Goal: Task Accomplishment & Management: Complete application form

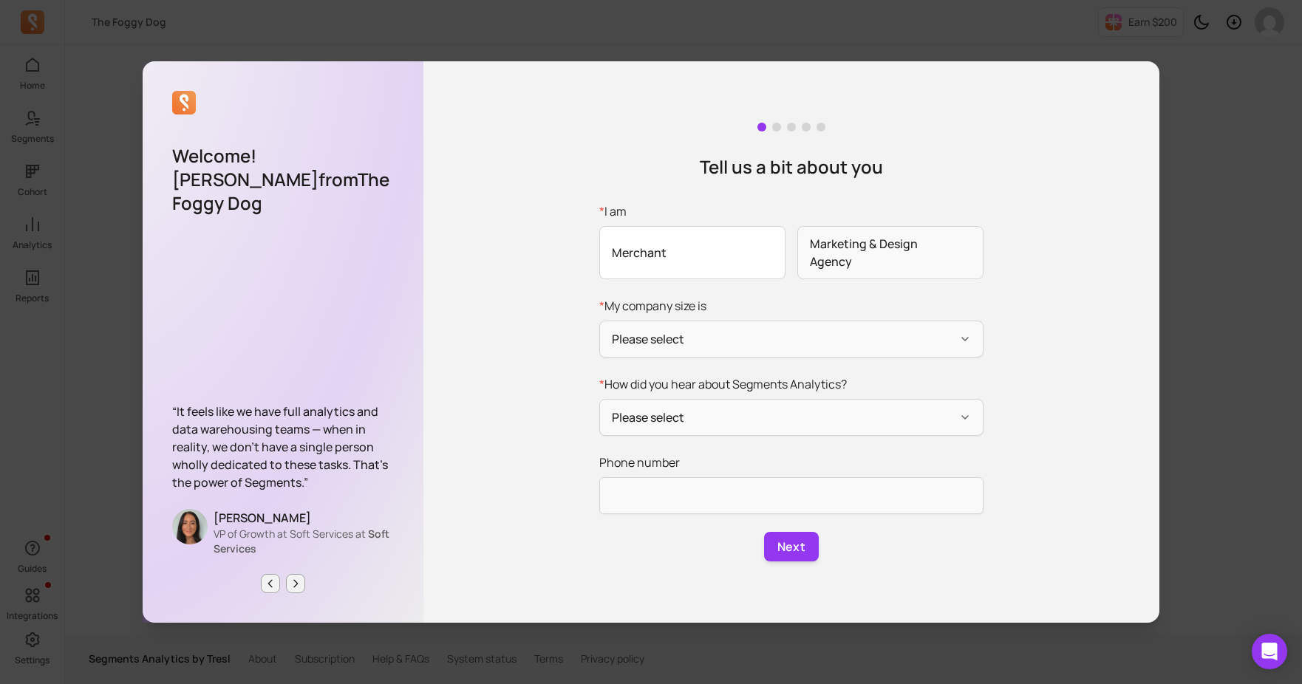
click at [728, 266] on span "Merchant" at bounding box center [692, 252] width 186 height 53
click at [0, 0] on input "* I am Merchant Marketing & Design Agency" at bounding box center [0, 0] width 0 height 0
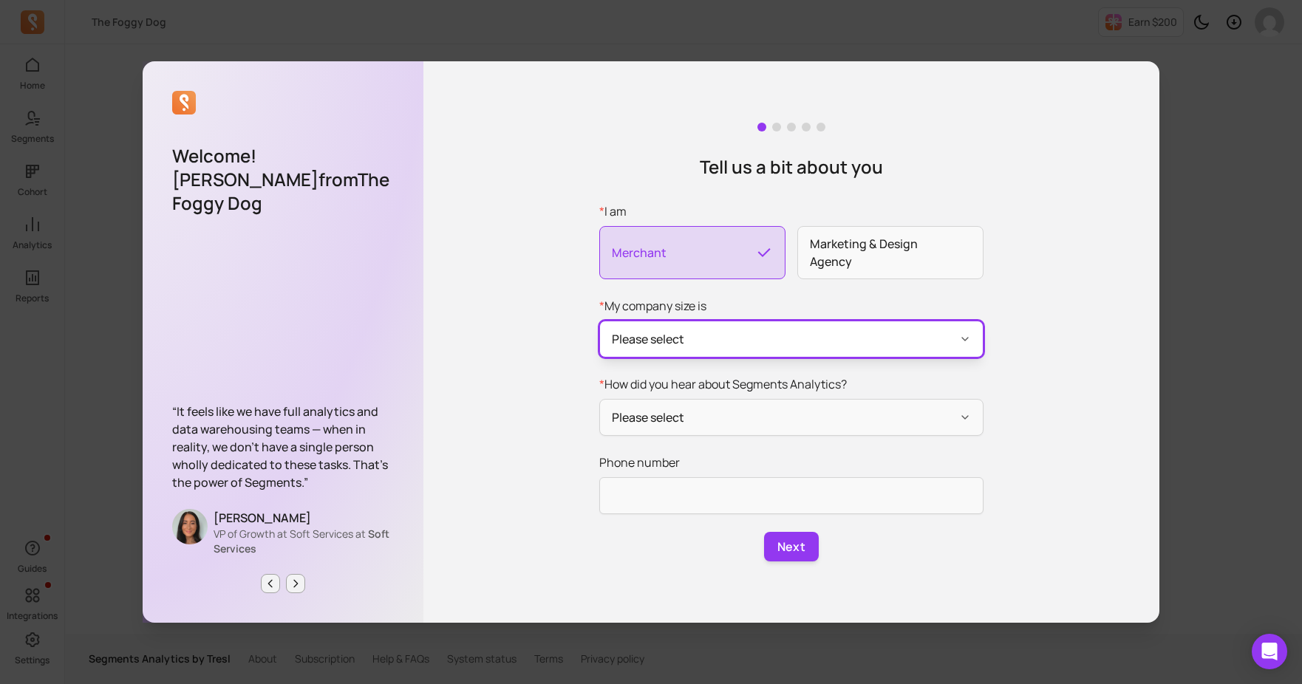
click at [739, 336] on button "Please select" at bounding box center [791, 339] width 384 height 37
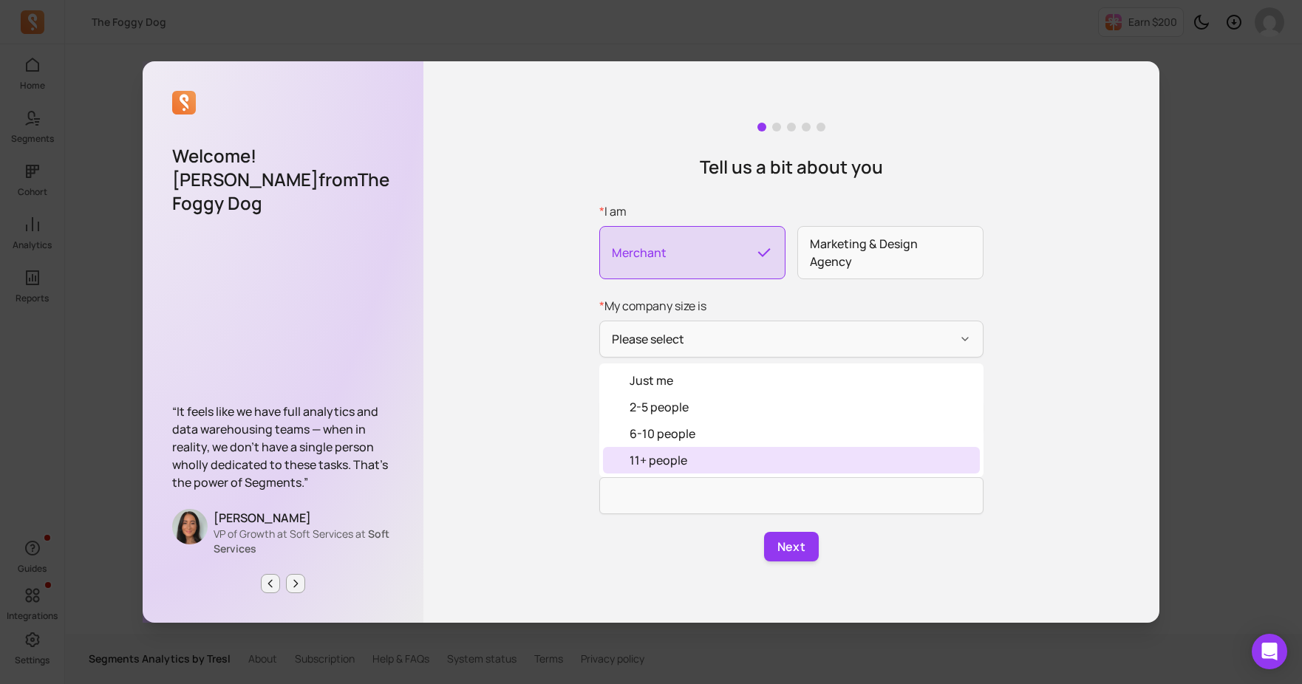
click at [725, 463] on div "11+ people" at bounding box center [791, 460] width 377 height 27
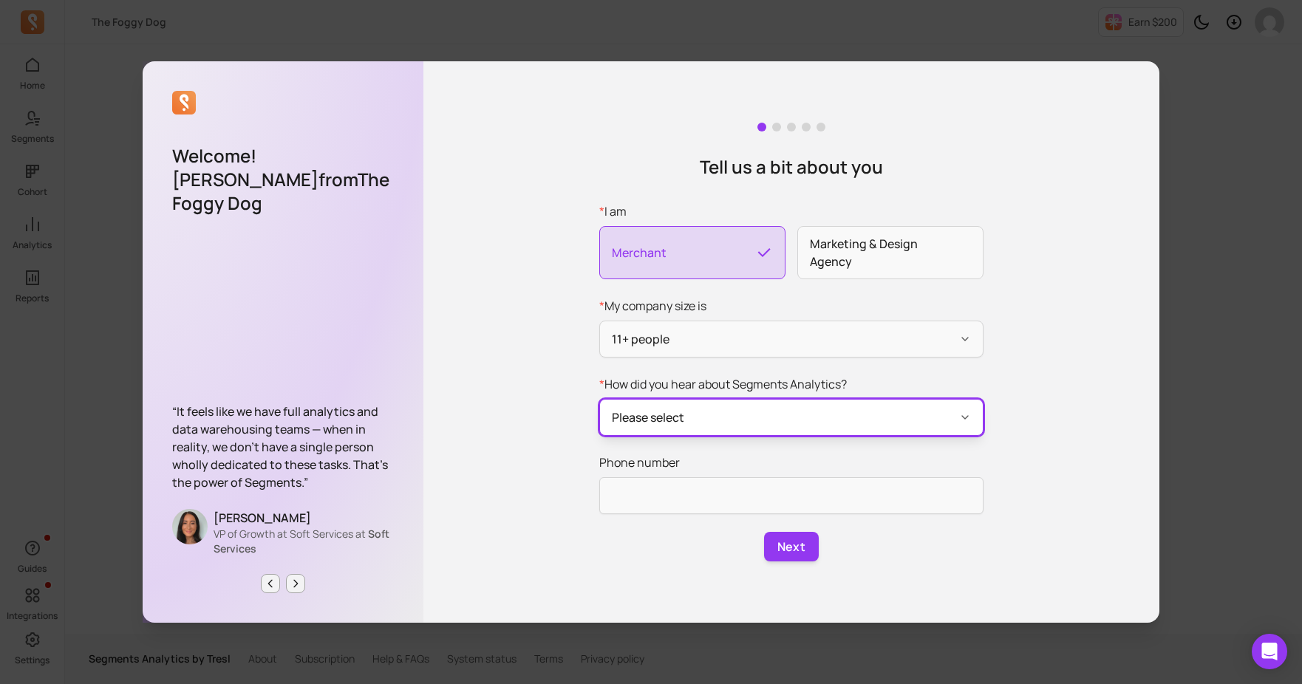
click at [731, 419] on button "Please select" at bounding box center [791, 417] width 384 height 37
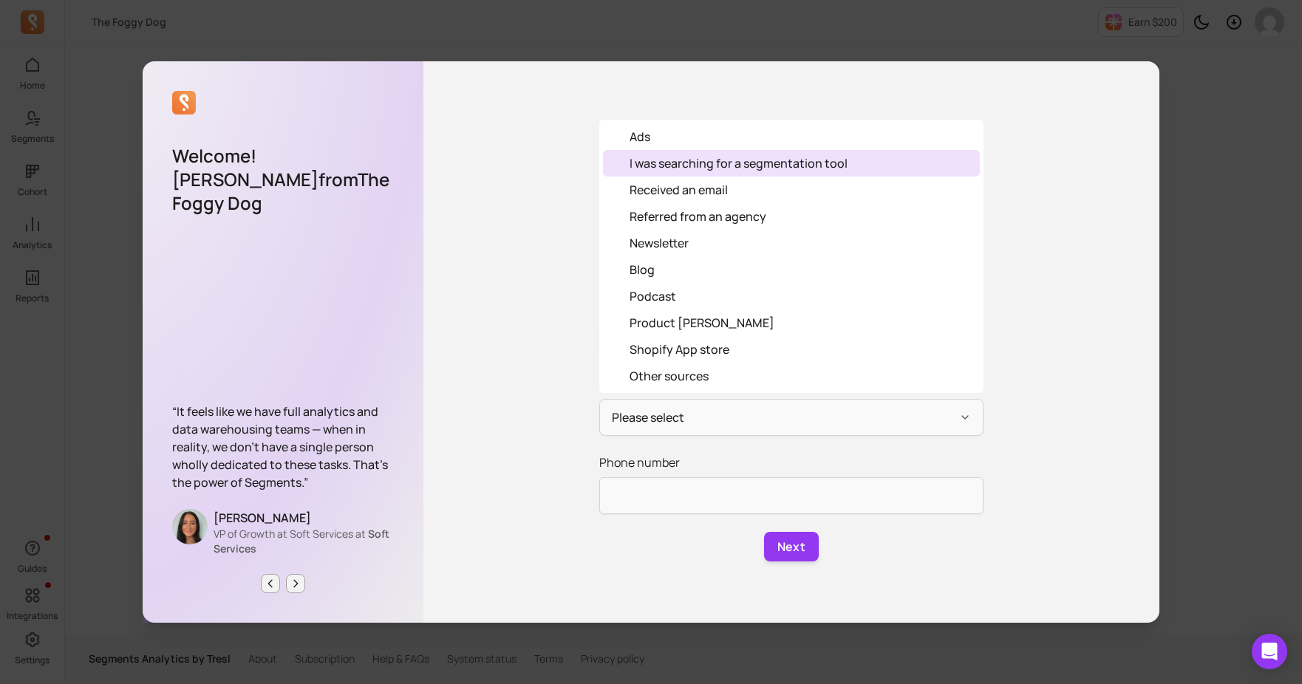
click at [721, 172] on div "I was searching for a segmentation tool" at bounding box center [791, 163] width 377 height 27
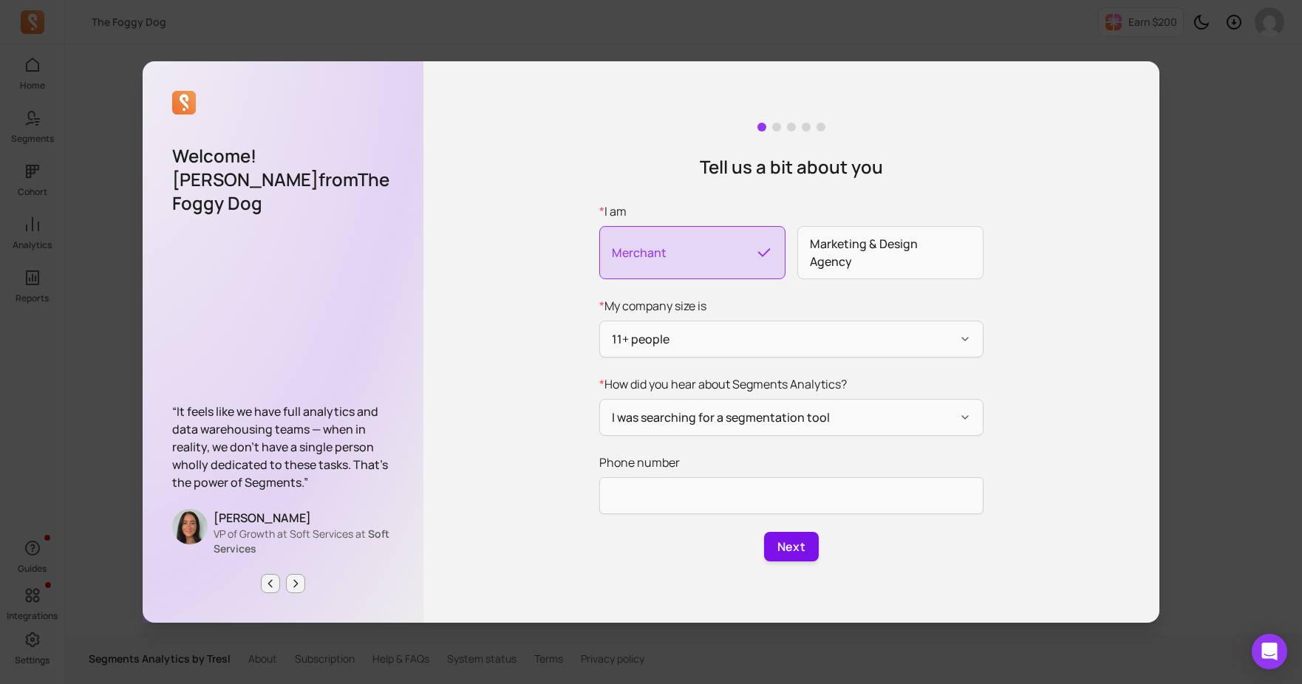
click at [803, 541] on button "Next" at bounding box center [791, 547] width 55 height 30
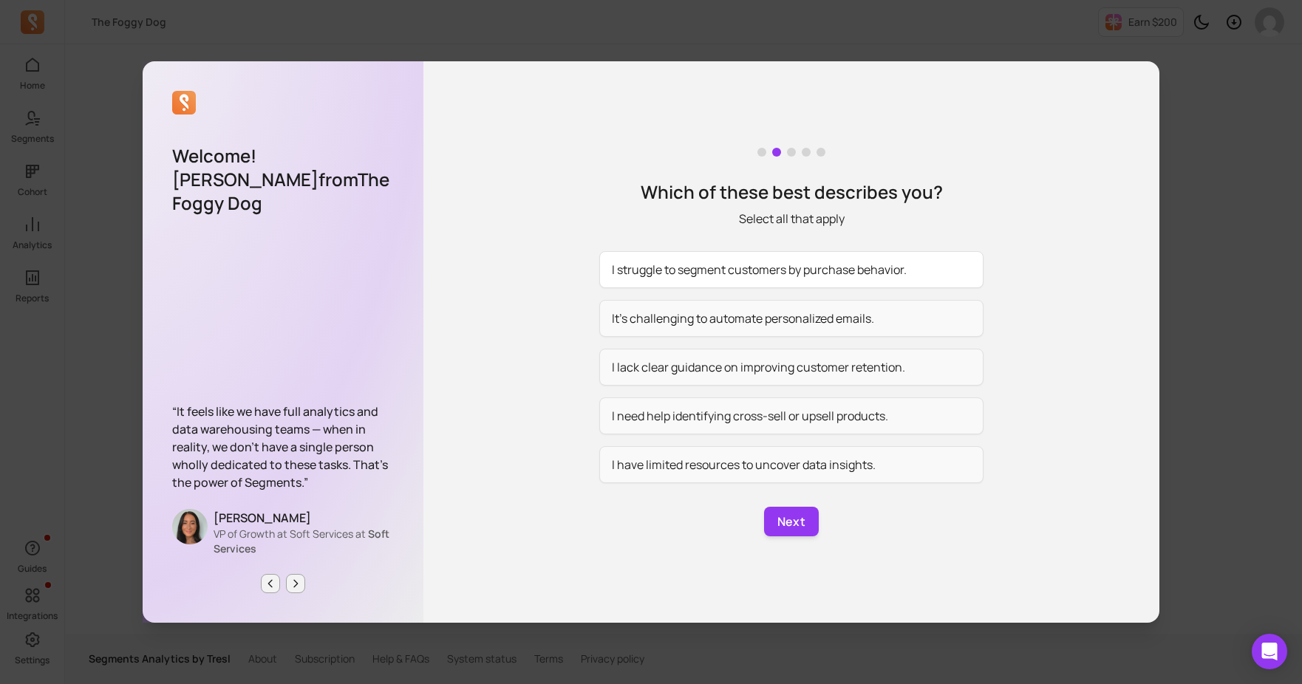
click at [808, 263] on button "I struggle to segment customers by purchase behavior." at bounding box center [791, 269] width 384 height 37
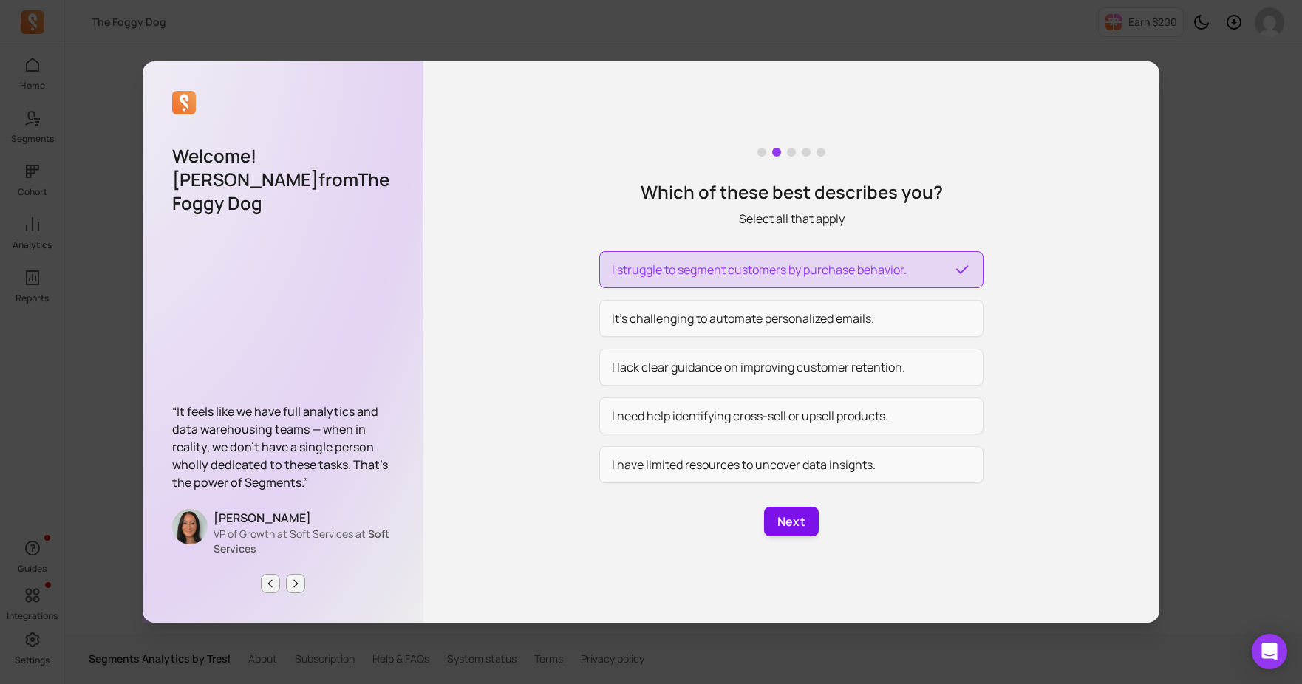
click at [796, 513] on button "Next" at bounding box center [791, 522] width 55 height 30
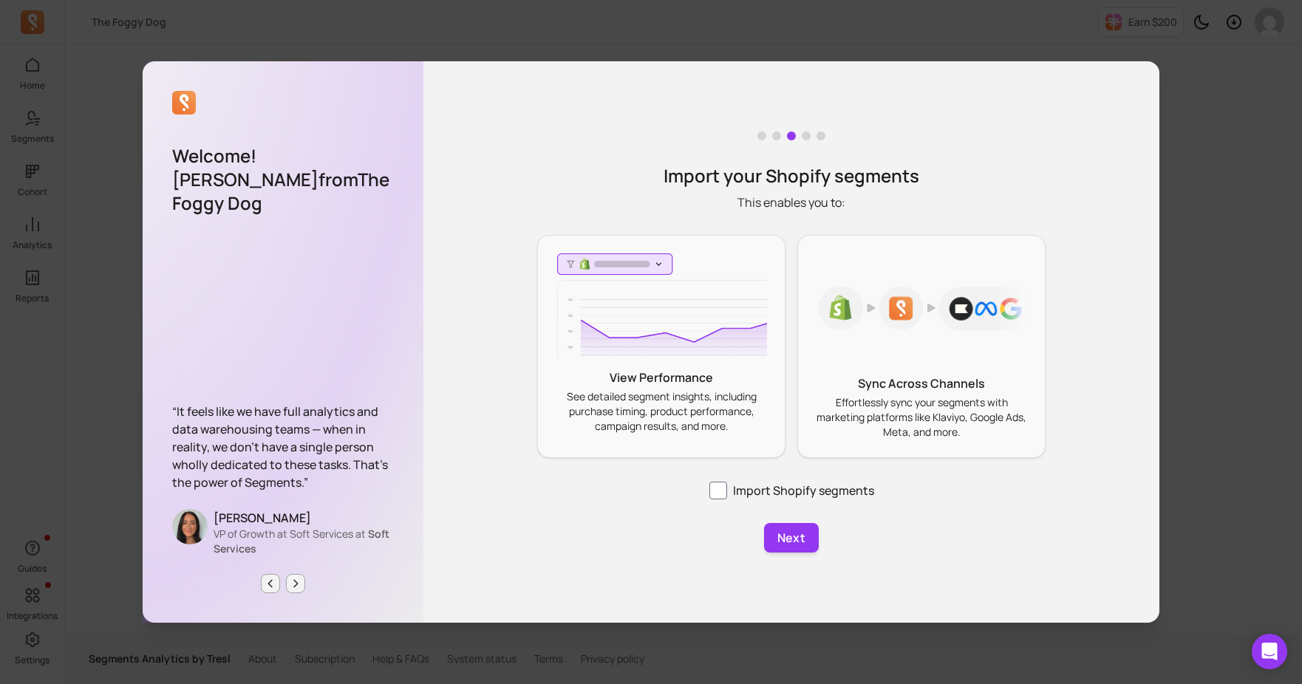
click at [760, 502] on div "Import your Shopify segments This enables you to: View Performance See detailed…" at bounding box center [791, 341] width 736 height 561
click at [734, 495] on label "Import Shopify segments" at bounding box center [791, 491] width 165 height 18
checkbox input "true"
click at [779, 534] on button "Next" at bounding box center [791, 538] width 55 height 30
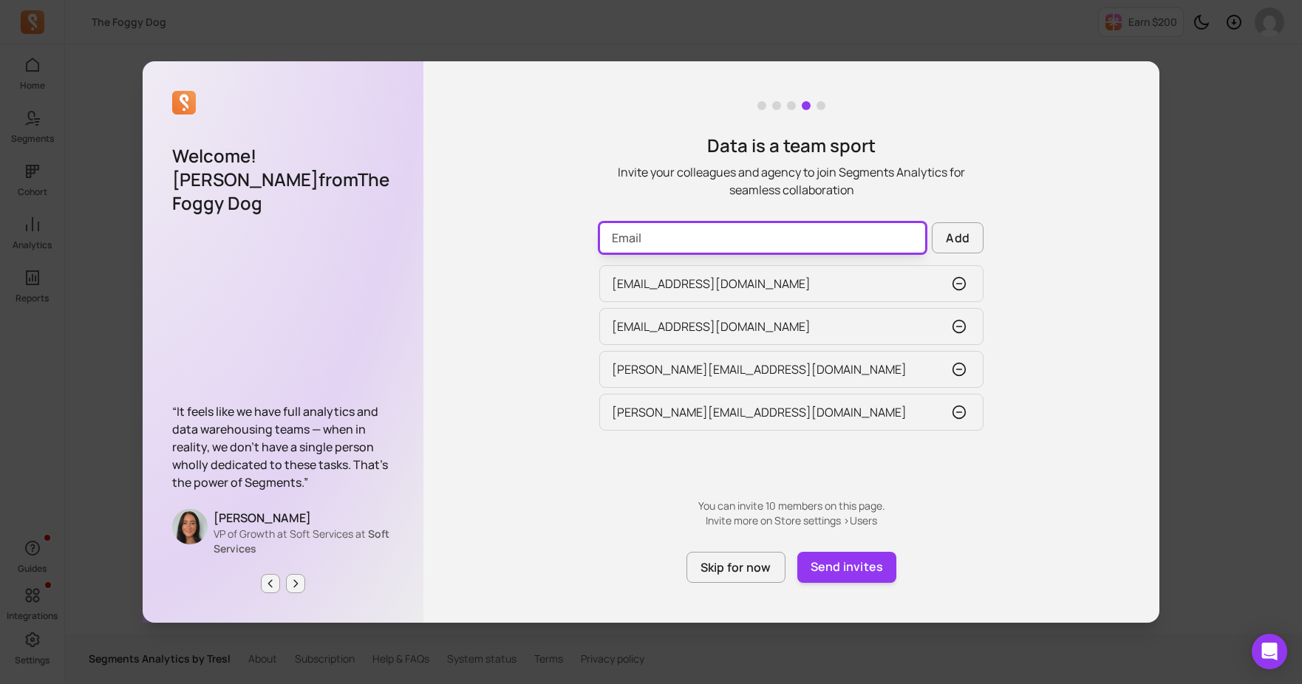
click at [813, 234] on input "Email" at bounding box center [762, 237] width 327 height 31
type input "jenna@thefoggydog.com"
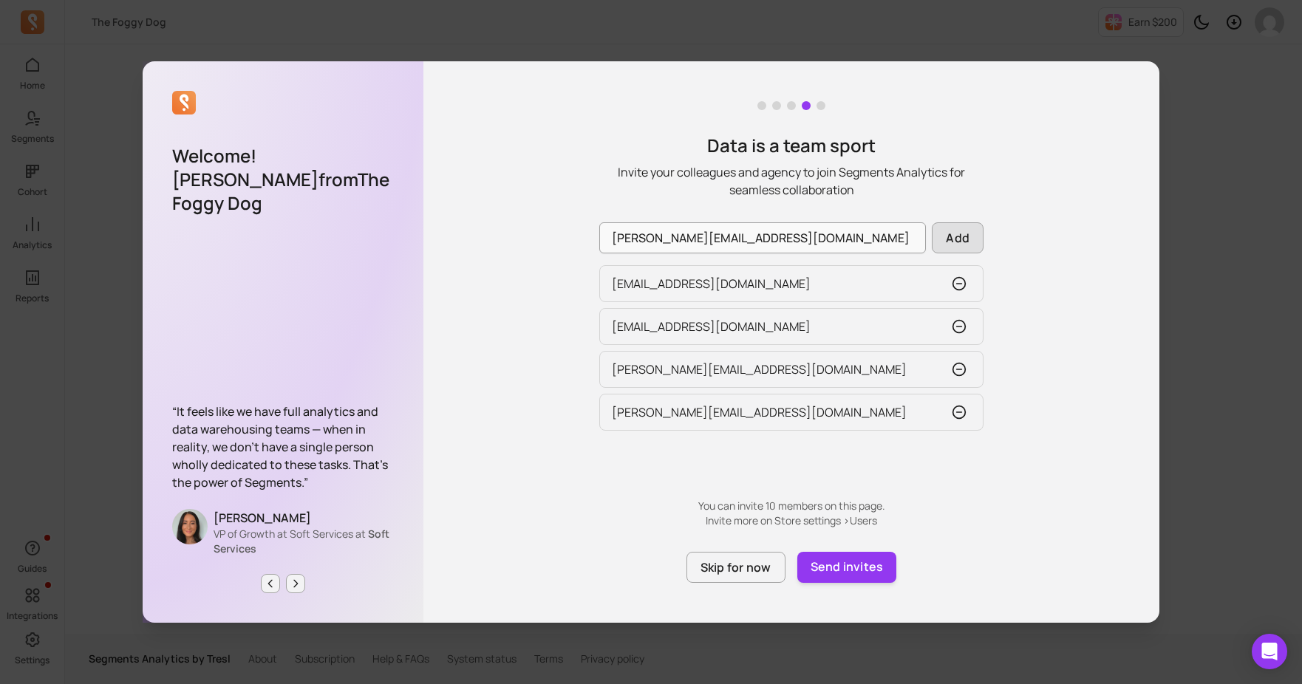
click at [971, 234] on button "Add" at bounding box center [958, 237] width 52 height 31
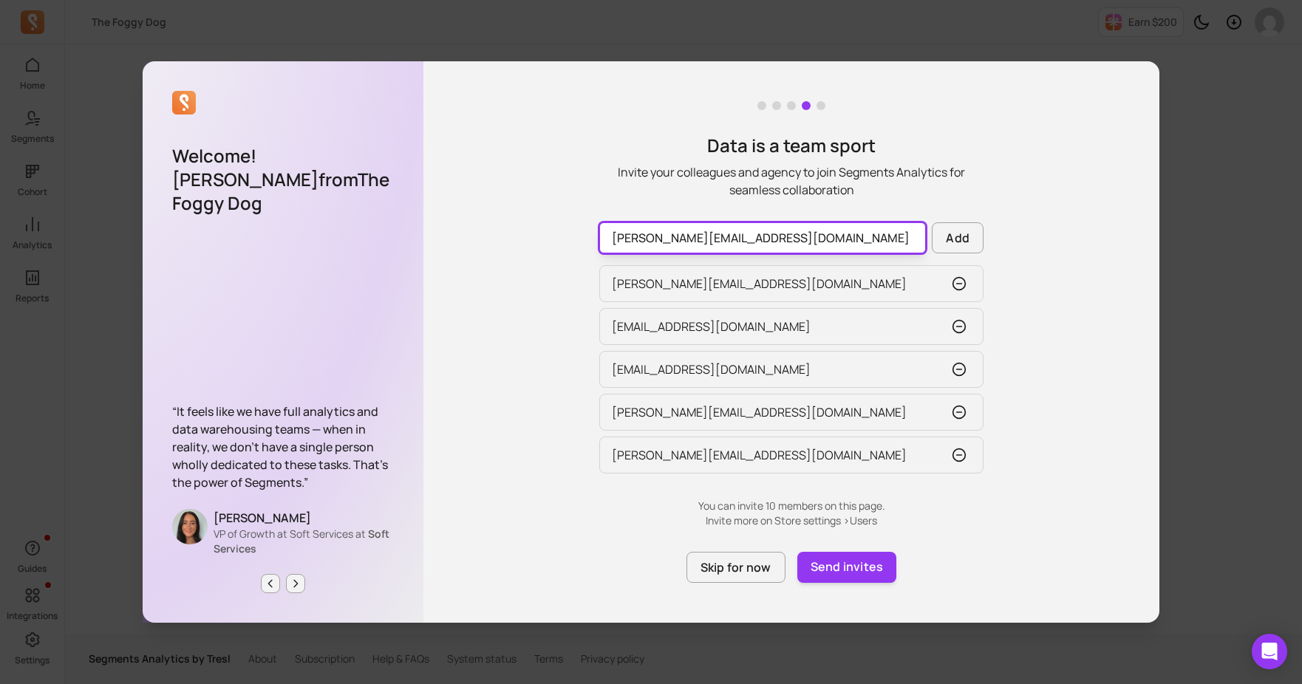
click at [866, 245] on input "jenna@thefoggydog.com" at bounding box center [762, 237] width 327 height 31
click at [780, 243] on input "jess" at bounding box center [762, 237] width 327 height 31
type input "rangeadvisoryllc@gmail.com"
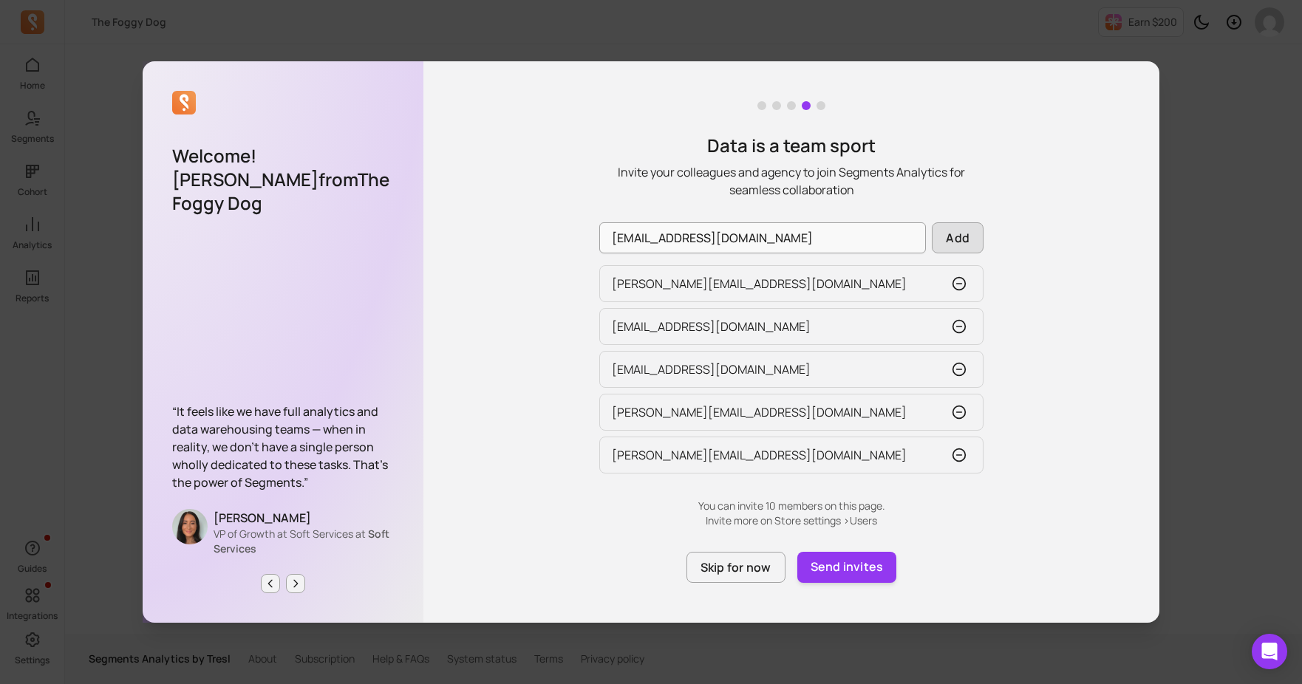
click at [963, 225] on button "Add" at bounding box center [958, 237] width 52 height 31
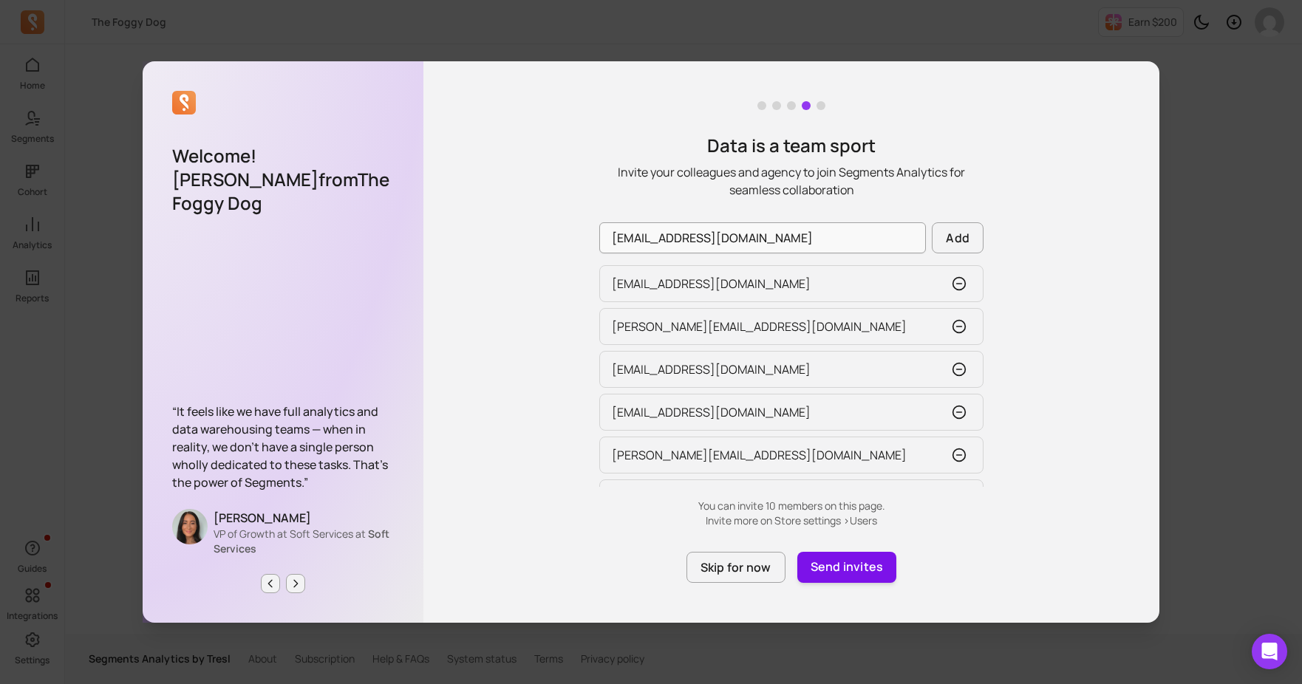
click at [830, 575] on button "Send invites" at bounding box center [847, 567] width 100 height 31
click at [764, 576] on button "Skip for now" at bounding box center [736, 567] width 99 height 31
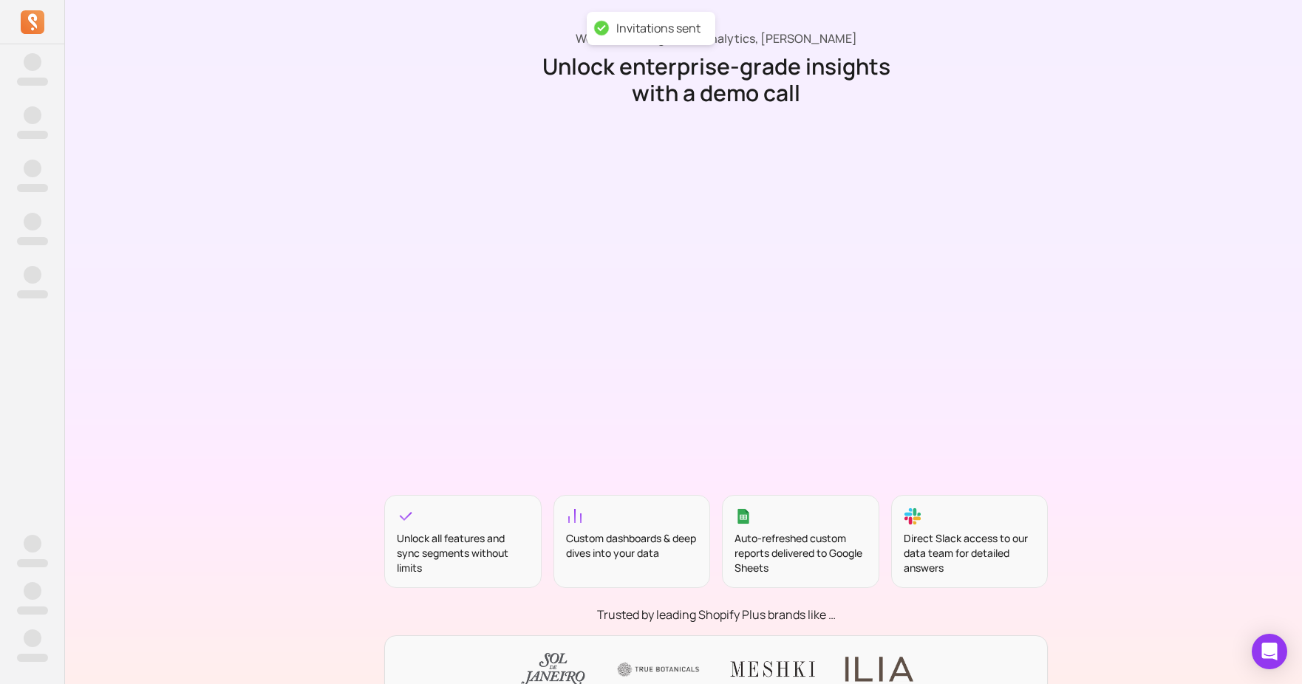
click at [126, 100] on div "Welcome to Segments Analytics, Jenna Chai Unlock enterprise-grade insights with…" at bounding box center [716, 408] width 1302 height 817
click at [62, 314] on div "‌ ‌ ‌ ‌ ‌ ‌ ‌ ‌ ‌ ‌ ‌ ‌ ‌ ‌ ‌ ‌" at bounding box center [32, 367] width 64 height 634
click at [25, 468] on div "‌ ‌ ‌ ‌ ‌ ‌ ‌ ‌ ‌ ‌ ‌ ‌ ‌ ‌ ‌ ‌" at bounding box center [32, 367] width 64 height 634
click at [30, 27] on icon at bounding box center [33, 22] width 24 height 24
click at [34, 22] on icon at bounding box center [31, 20] width 9 height 15
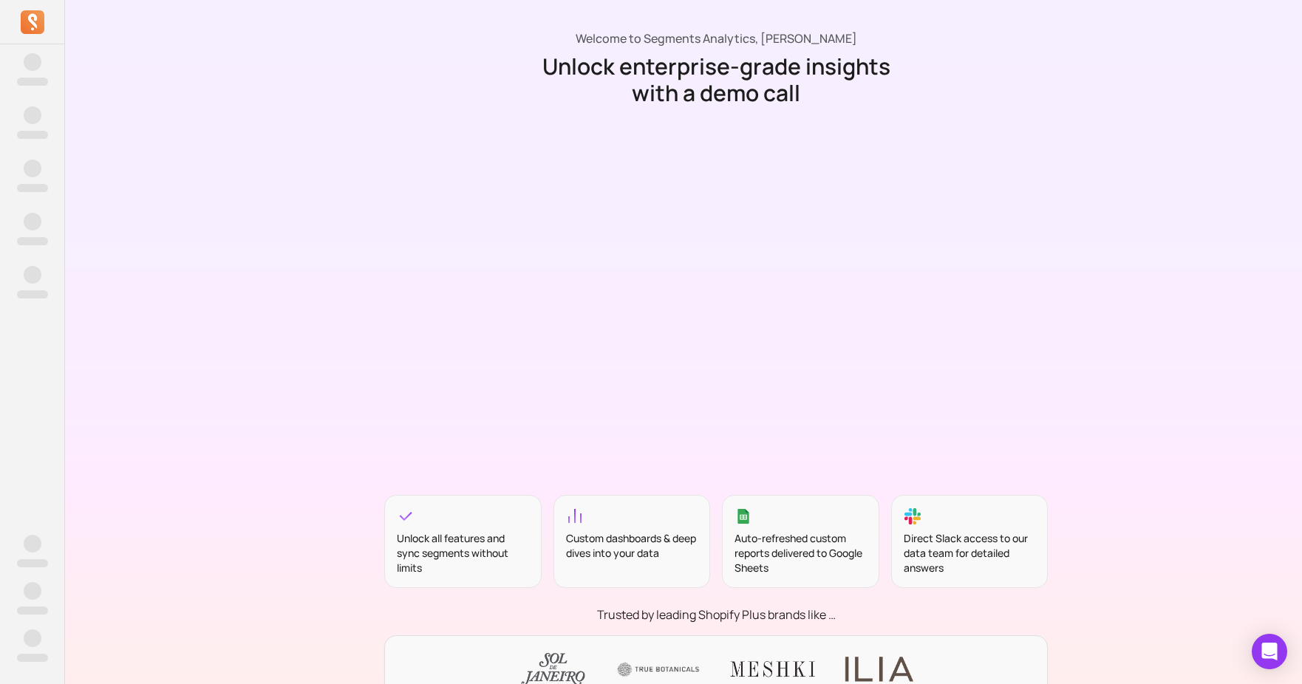
scroll to position [133, 0]
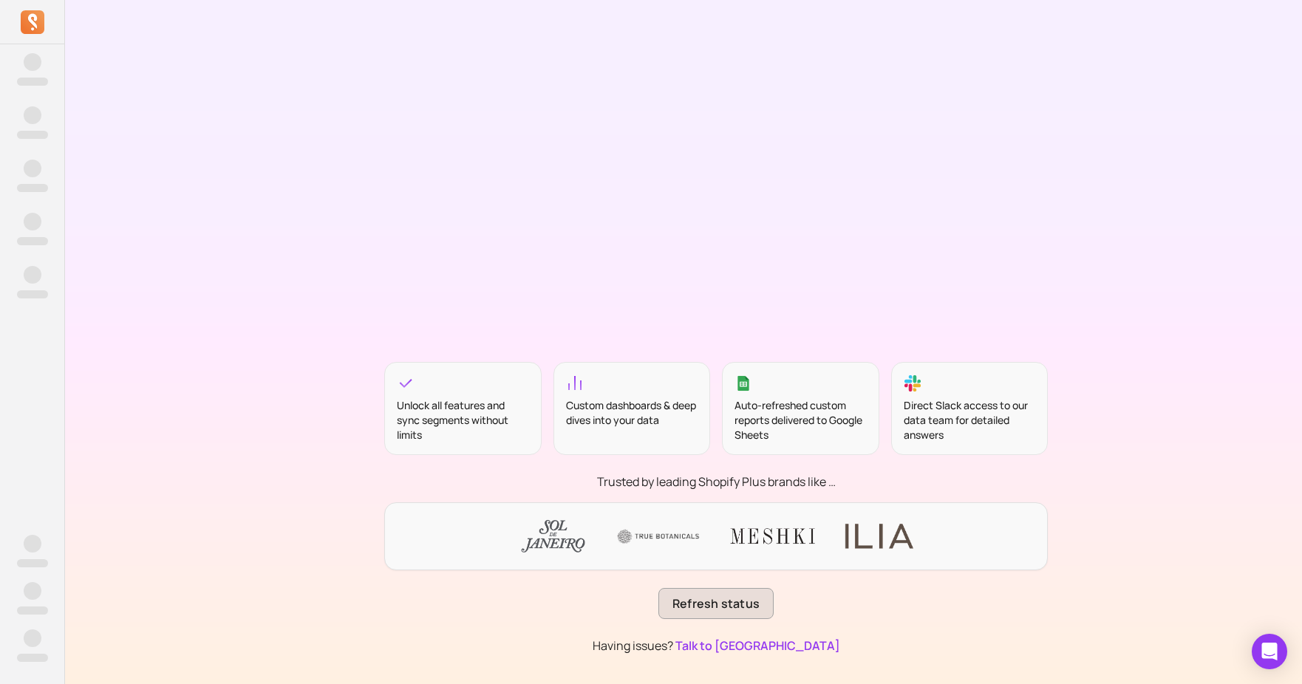
click at [722, 604] on button "Refresh status" at bounding box center [715, 603] width 115 height 31
